Goal: Task Accomplishment & Management: Complete application form

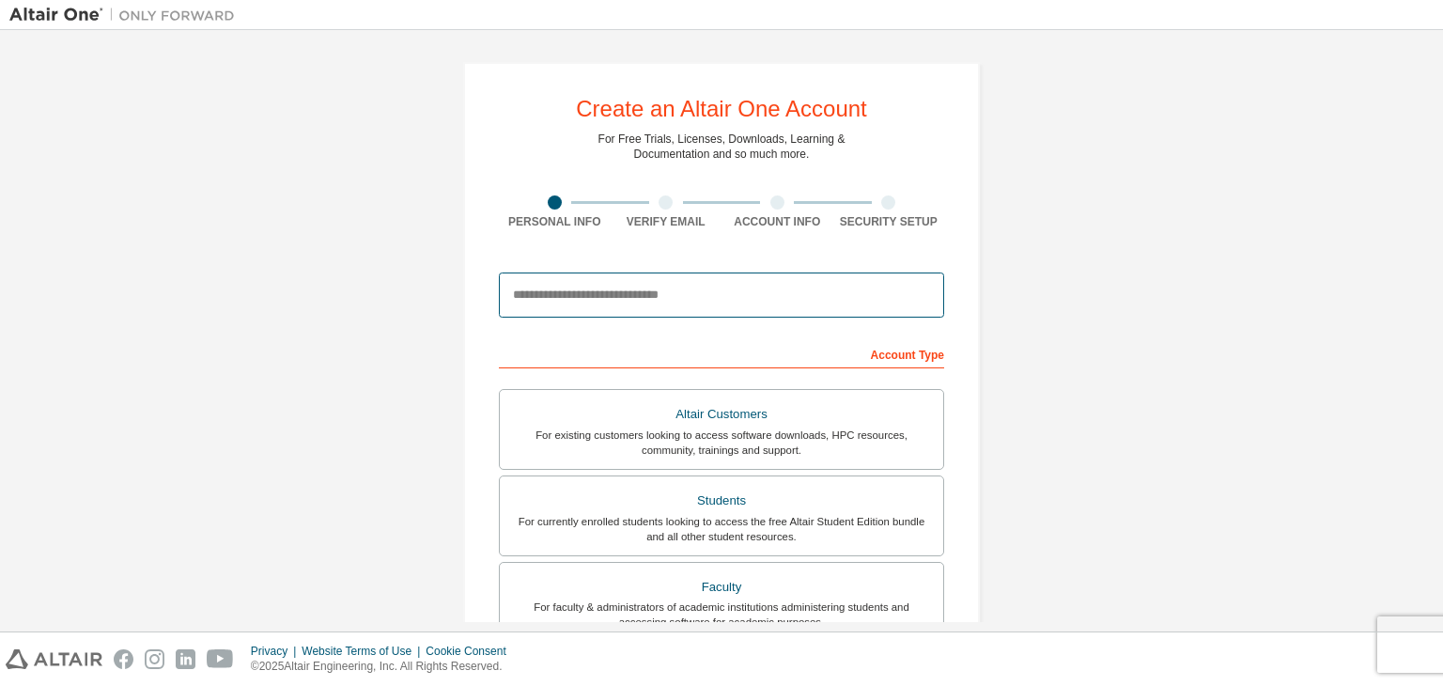
click at [729, 314] on input "email" at bounding box center [721, 294] width 445 height 45
type input "**********"
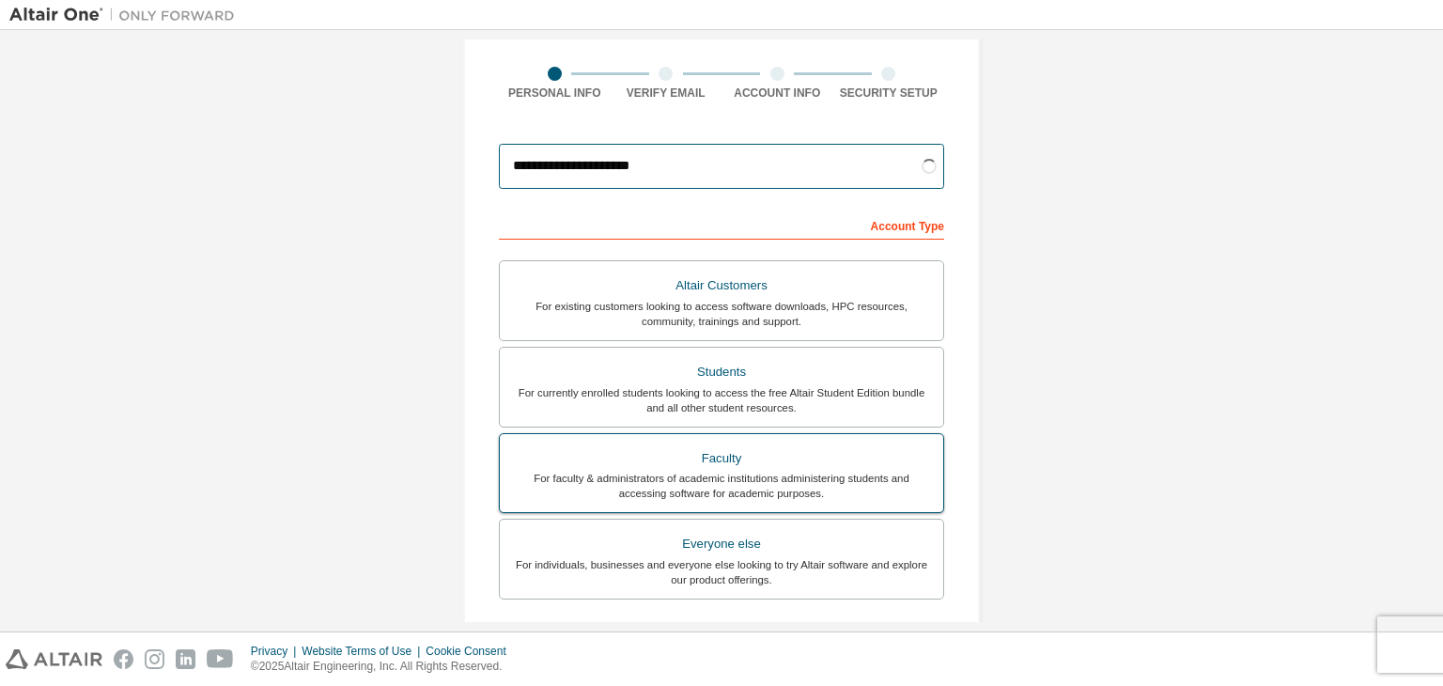
scroll to position [188, 0]
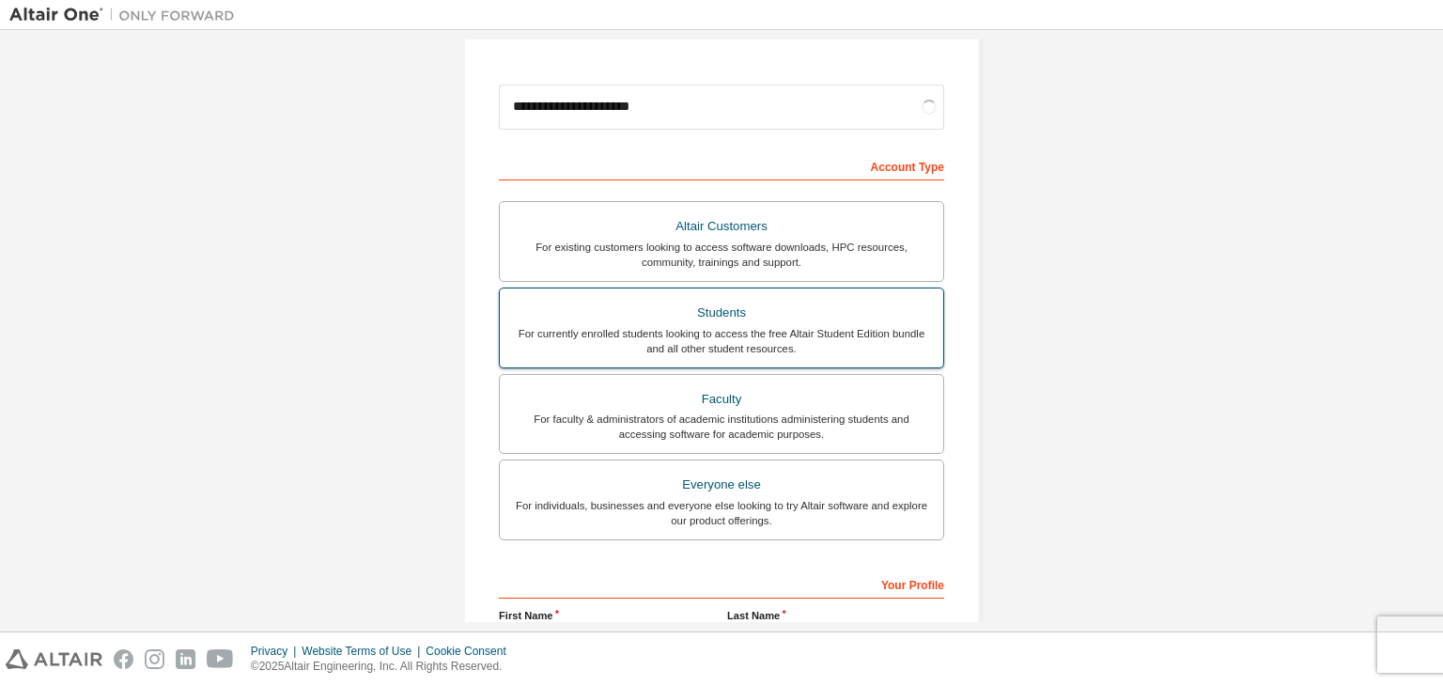
click at [852, 327] on div "For currently enrolled students looking to access the free Altair Student Editi…" at bounding box center [721, 341] width 421 height 30
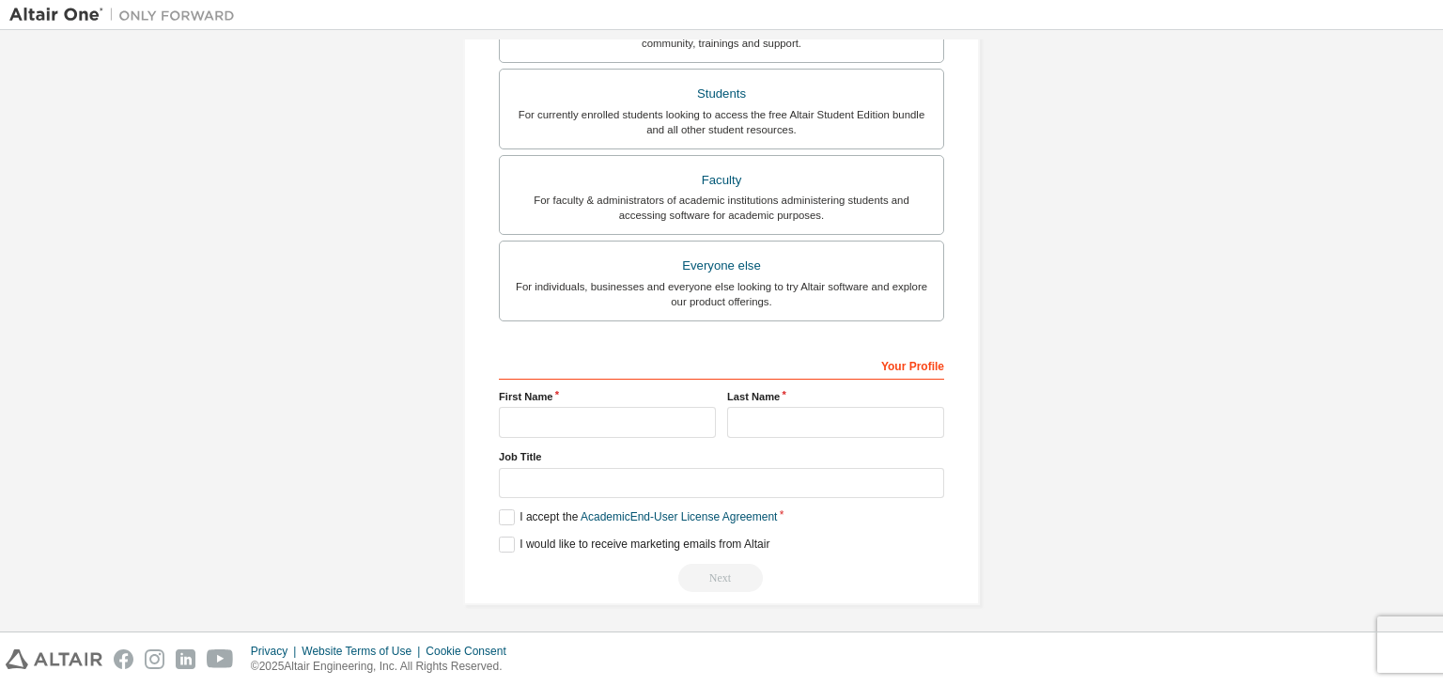
scroll to position [409, 0]
click at [582, 427] on input "text" at bounding box center [607, 420] width 217 height 31
type input "*********"
click at [834, 413] on input "text" at bounding box center [835, 420] width 217 height 31
type input "********"
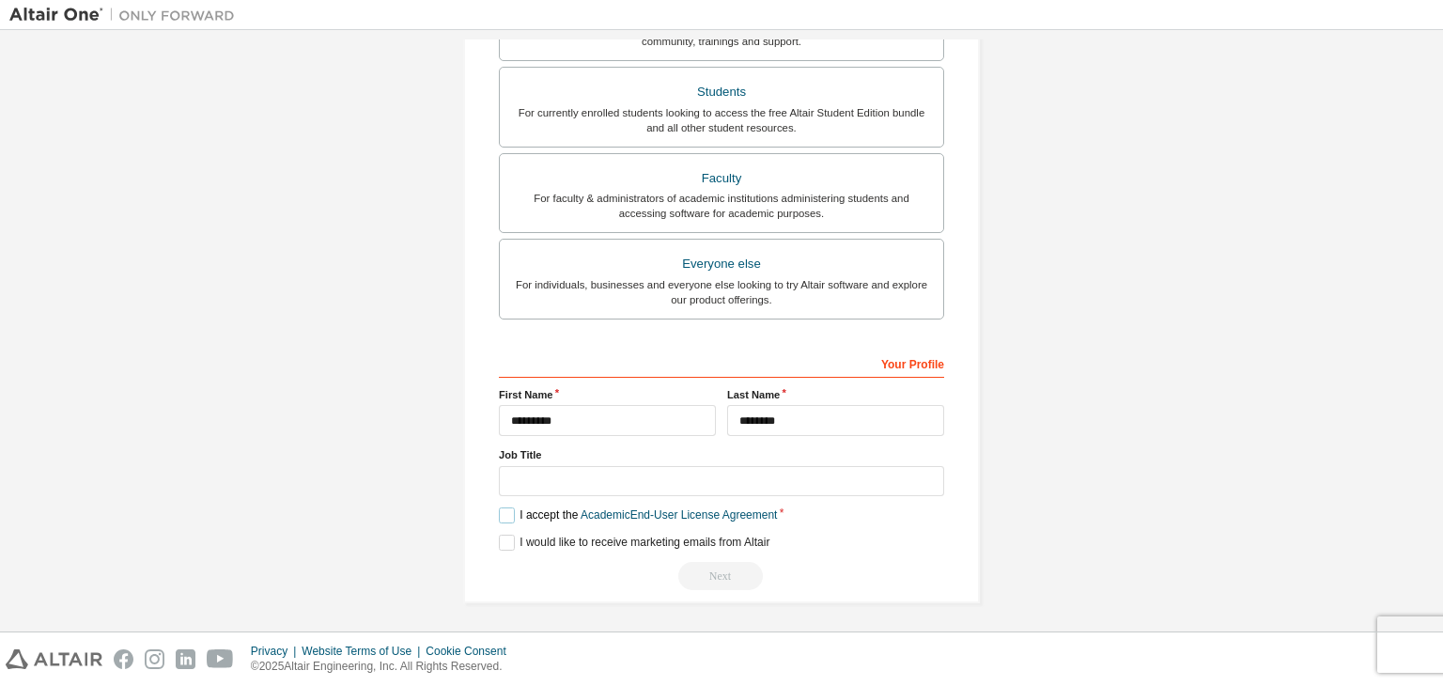
click at [504, 516] on label "I accept the Academic End-User License Agreement" at bounding box center [638, 515] width 278 height 16
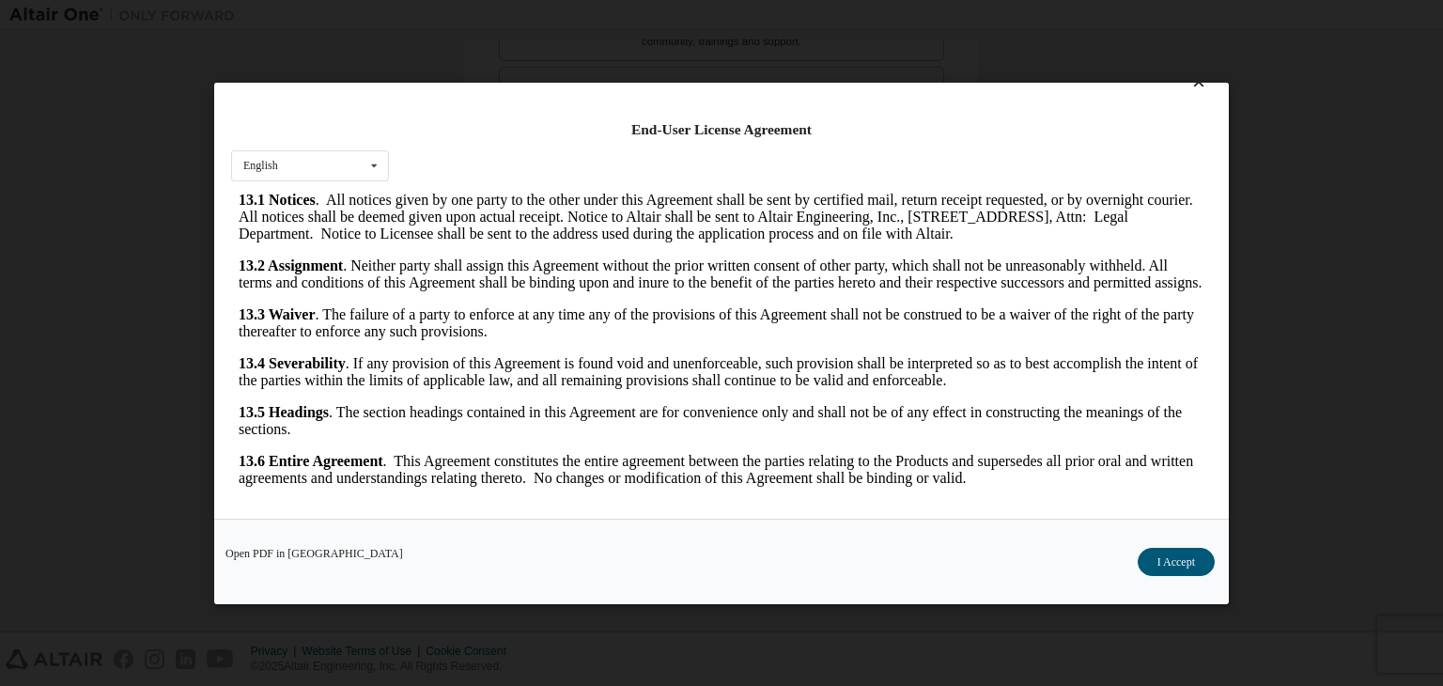
scroll to position [30, 0]
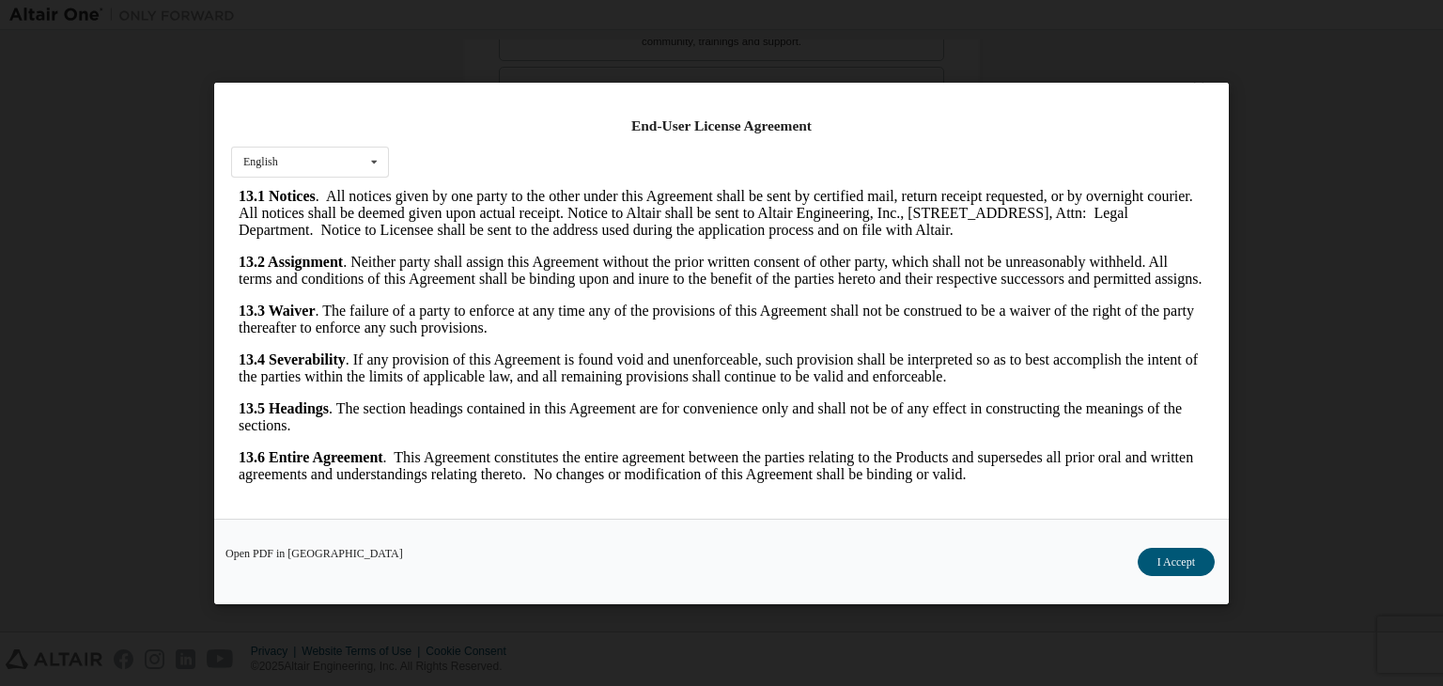
click at [1171, 577] on div "Open PDF in New Tab I Accept" at bounding box center [721, 561] width 1015 height 85
click at [1175, 558] on button "I Accept" at bounding box center [1176, 562] width 77 height 28
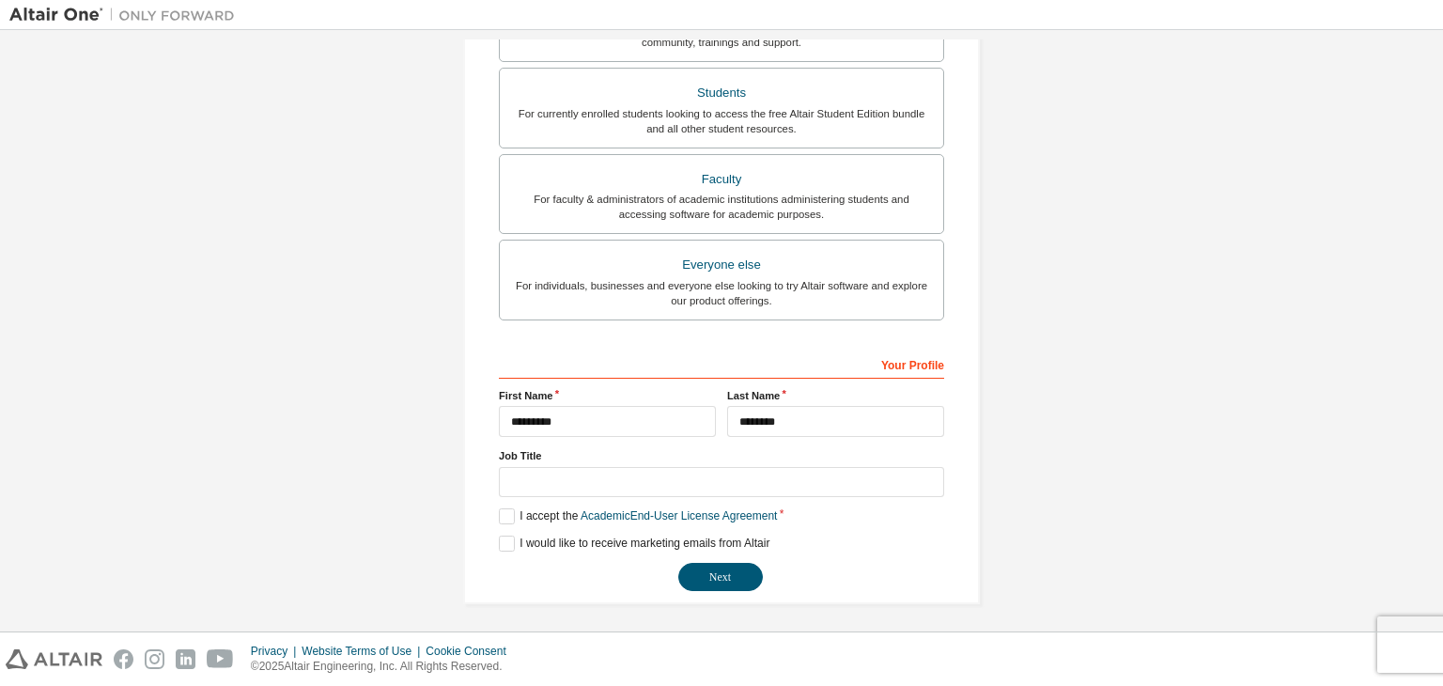
scroll to position [409, 0]
click at [711, 581] on button "Next" at bounding box center [720, 576] width 85 height 28
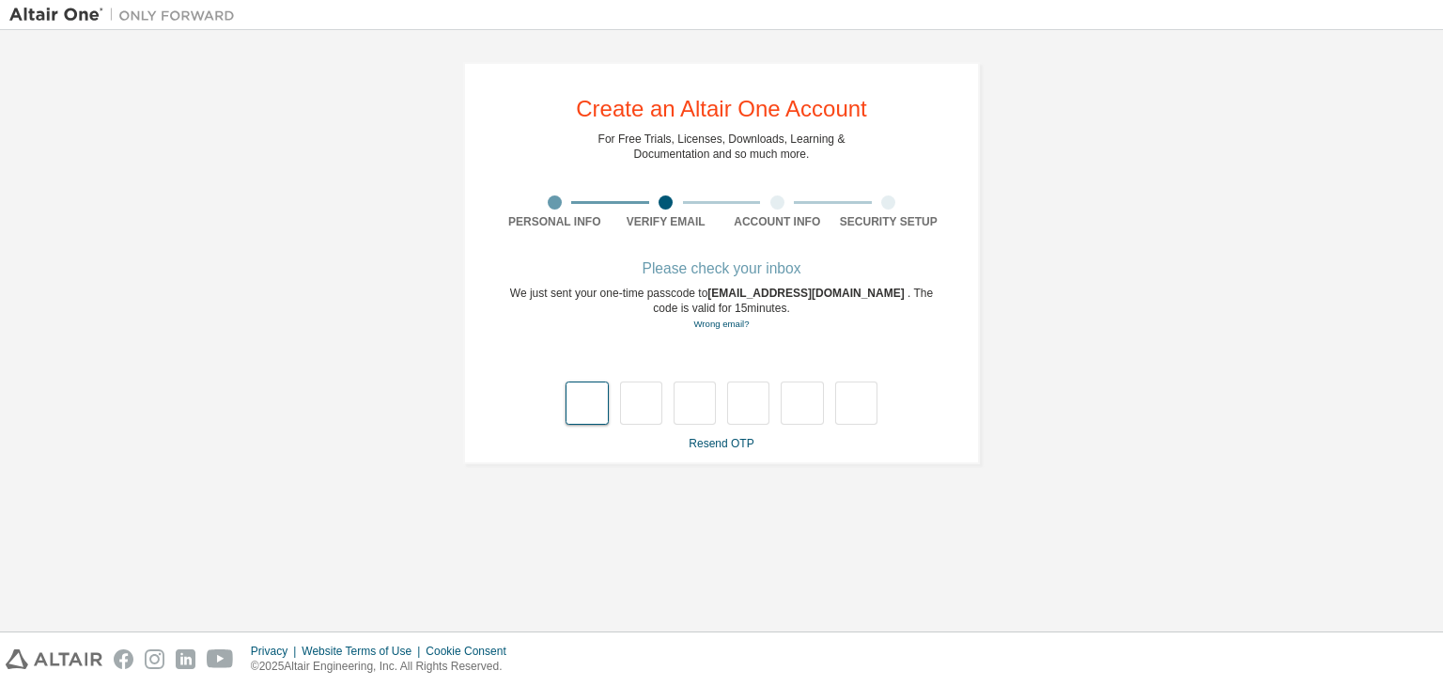
type input "*"
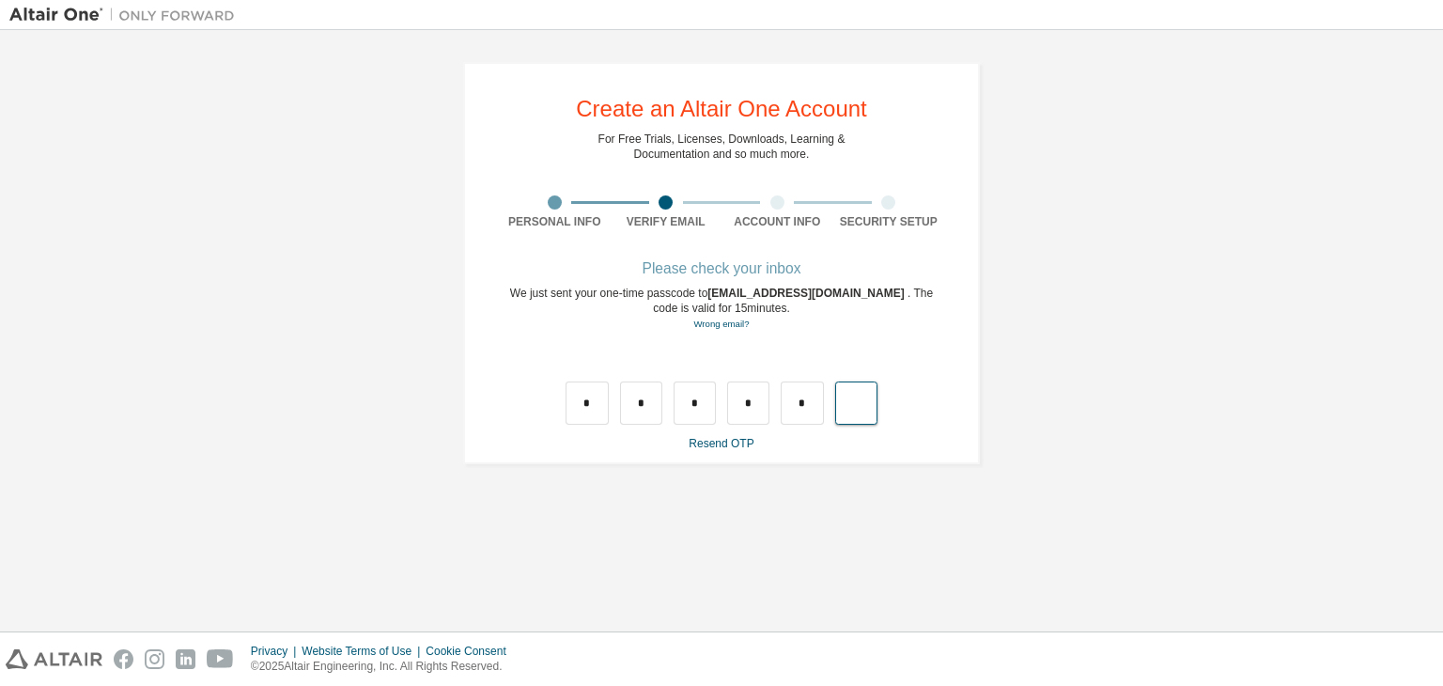
type input "*"
